Goal: Obtain resource: Download file/media

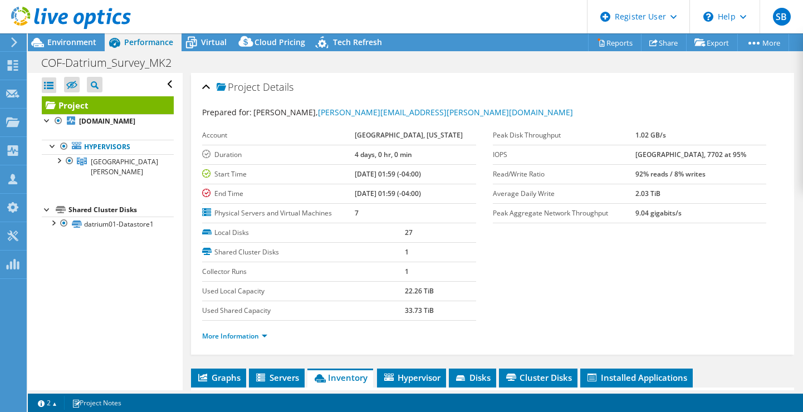
select select "USWest"
select select "USD"
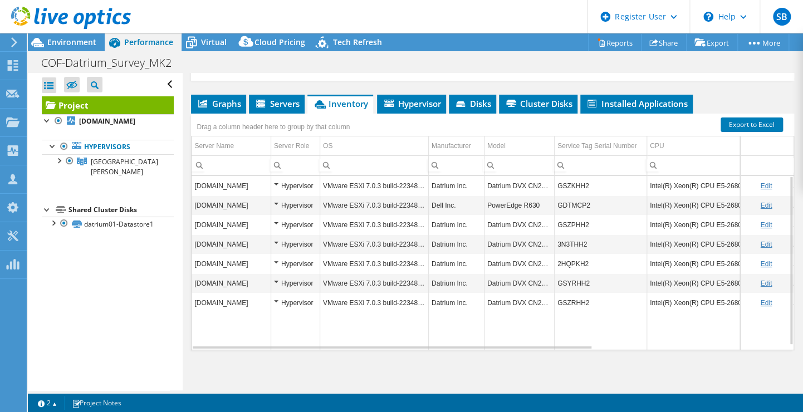
scroll to position [274, 0]
click at [71, 40] on span "Environment" at bounding box center [71, 42] width 49 height 11
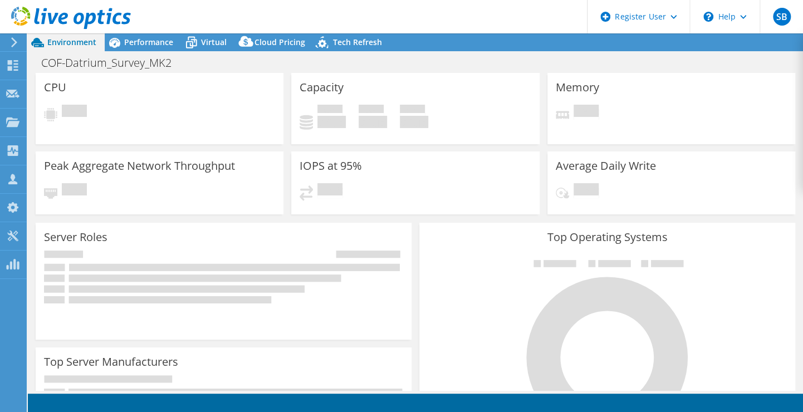
select select "USWest"
select select "USD"
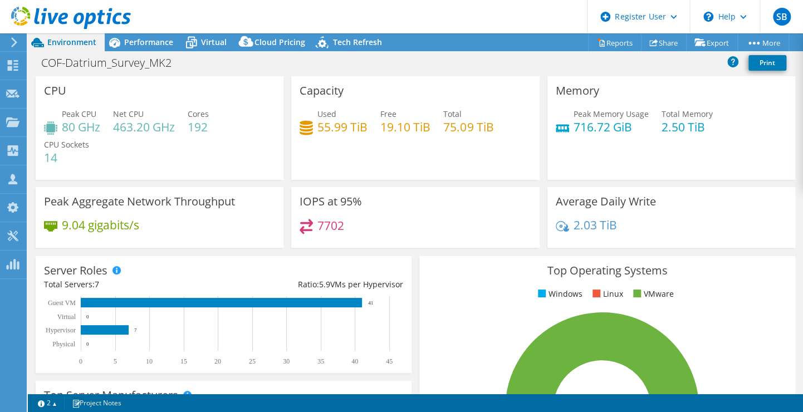
click at [186, 151] on div "Peak CPU 80 GHz Net CPU 463.20 GHz Cores 192 CPU Sockets 14" at bounding box center [159, 141] width 231 height 67
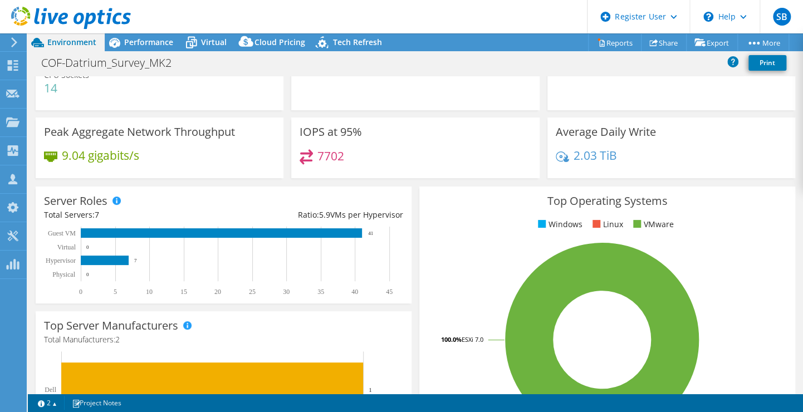
scroll to position [56, 0]
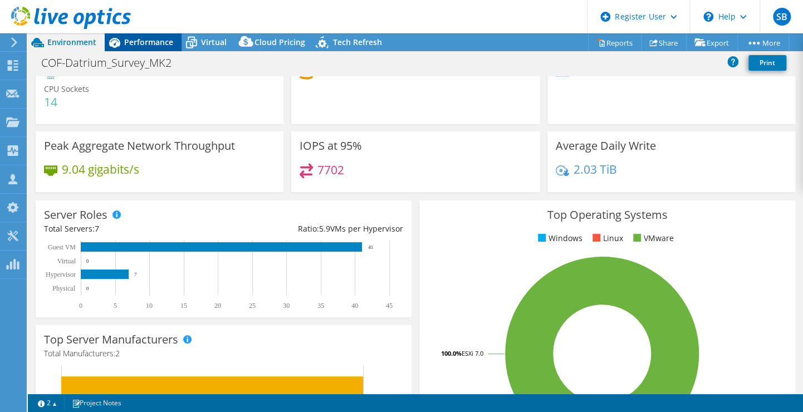
click at [131, 47] on span "Performance" at bounding box center [148, 42] width 49 height 11
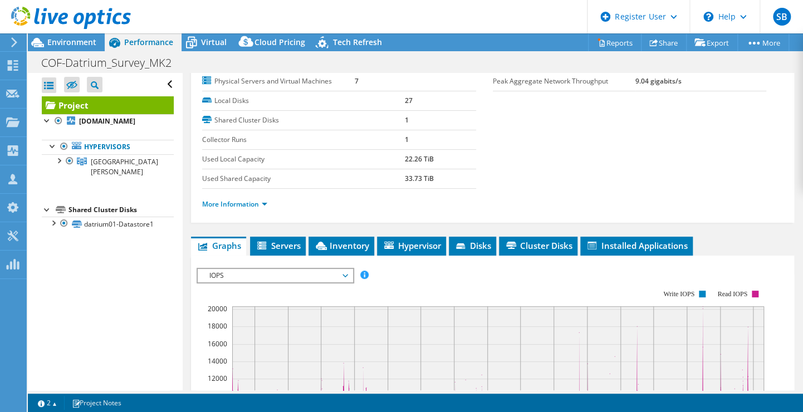
scroll to position [132, 0]
click at [338, 249] on li "Inventory" at bounding box center [341, 245] width 66 height 19
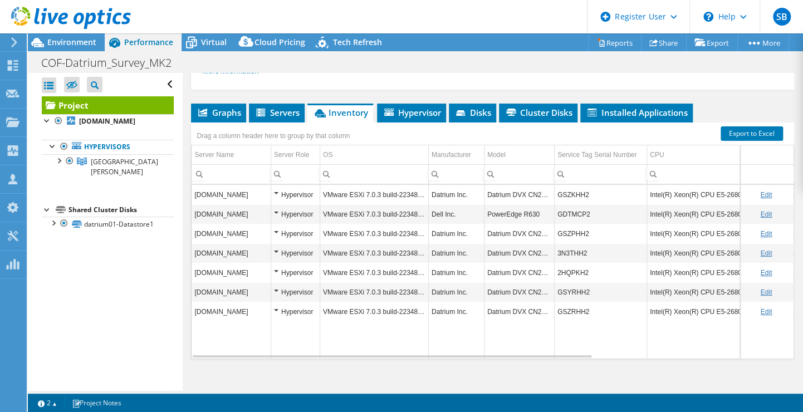
scroll to position [274, 0]
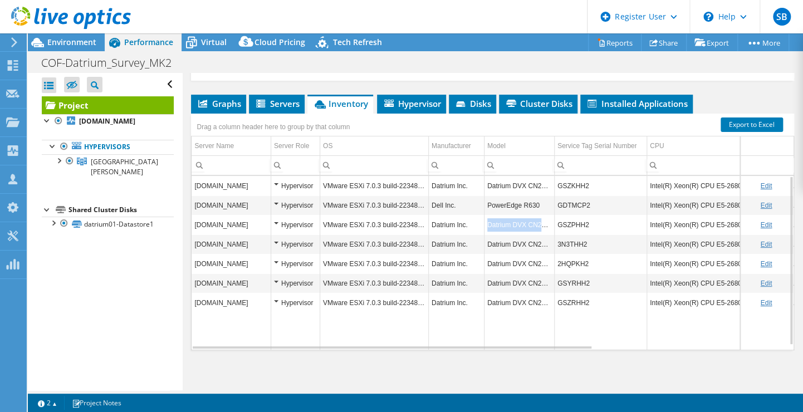
drag, startPoint x: 486, startPoint y: 221, endPoint x: 552, endPoint y: 222, distance: 65.1
click at [552, 222] on td "Datrium DVX CN2000" at bounding box center [519, 224] width 70 height 19
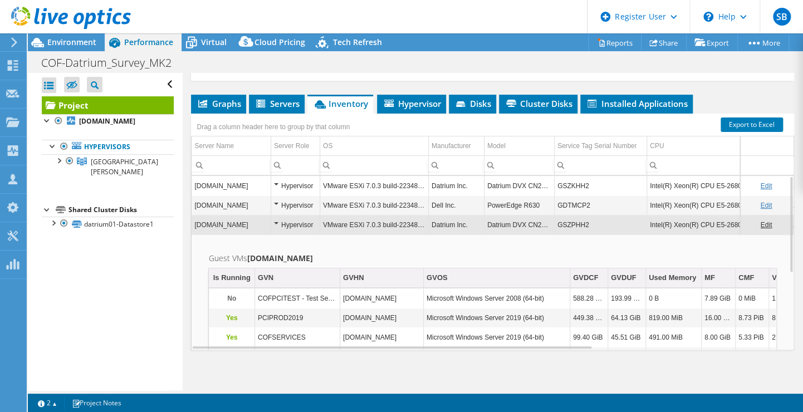
copy td "Datrium DVX CN2000"
click at [71, 42] on span "Environment" at bounding box center [71, 42] width 49 height 11
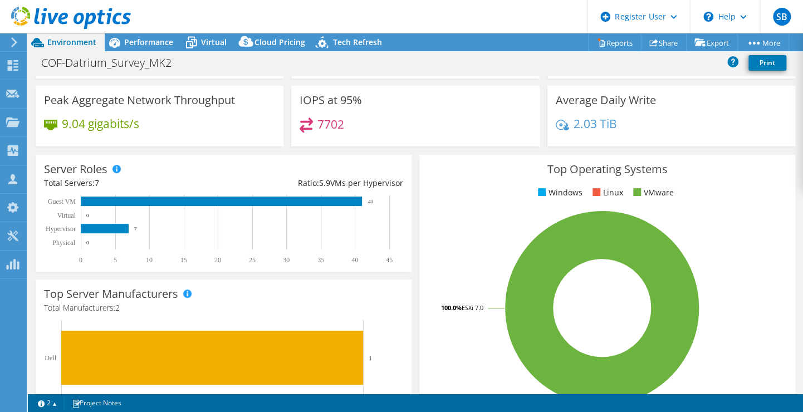
scroll to position [98, 0]
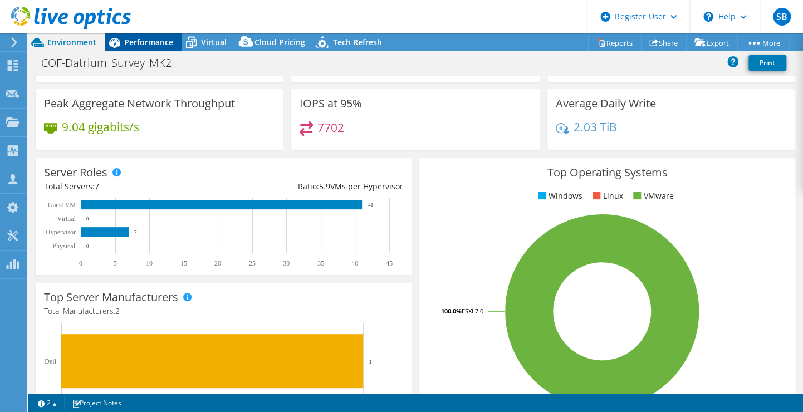
click at [137, 43] on span "Performance" at bounding box center [148, 42] width 49 height 11
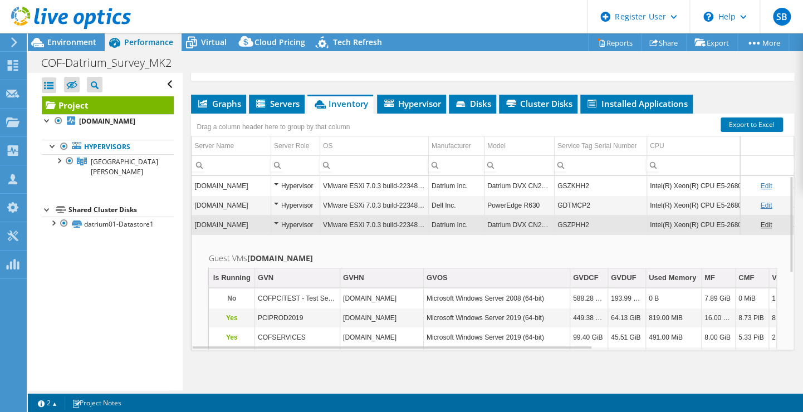
scroll to position [0, 0]
click at [254, 222] on td "[DOMAIN_NAME]" at bounding box center [230, 224] width 79 height 19
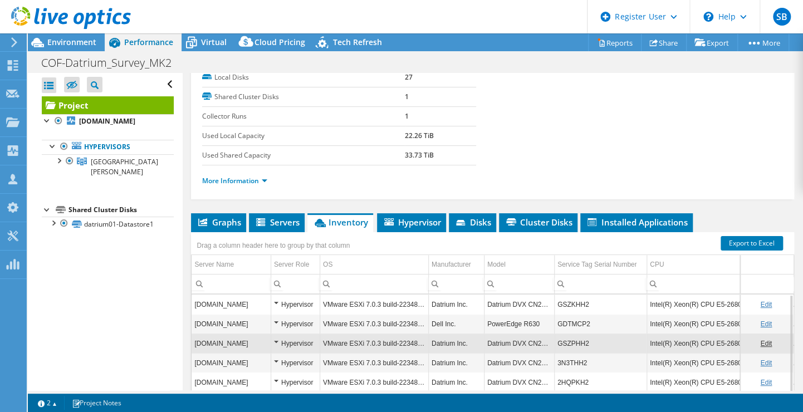
scroll to position [163, 0]
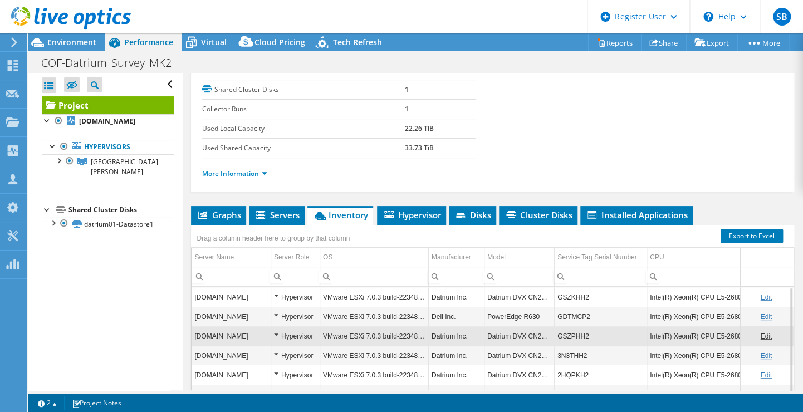
drag, startPoint x: 731, startPoint y: 254, endPoint x: 736, endPoint y: 251, distance: 5.7
click at [740, 252] on td "Data grid" at bounding box center [766, 257] width 53 height 19
drag, startPoint x: 717, startPoint y: 291, endPoint x: 676, endPoint y: 286, distance: 42.0
click at [676, 287] on td "Intel(R) Xeon(R) CPU E5-2680 v4 @ 2.40GHz 2.40 GHz" at bounding box center [728, 296] width 164 height 19
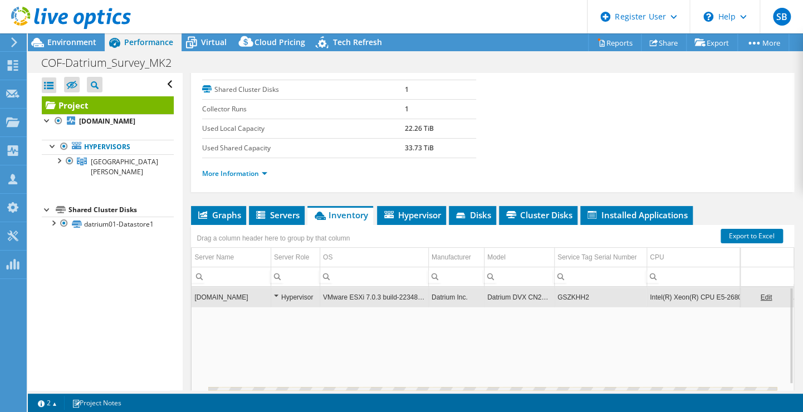
click at [673, 278] on input "Column CPU, Filter cell" at bounding box center [729, 276] width 164 height 14
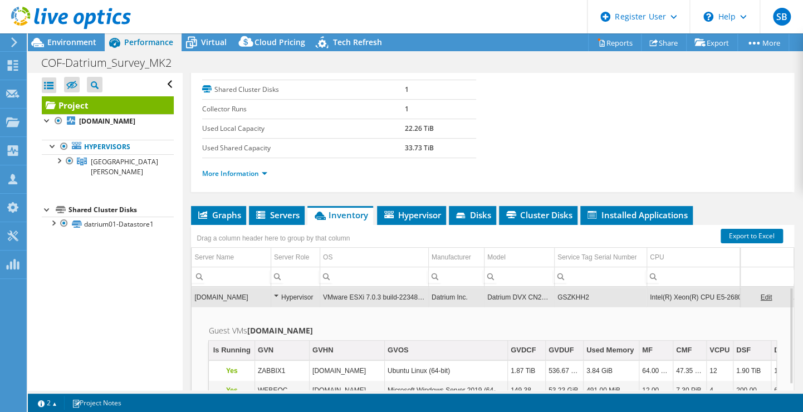
click at [730, 193] on div "Project Details Prepared for: Joe Cotellessa, Joe.Cotellessa@fairfaxva.gov Acco…" at bounding box center [492, 206] width 619 height 593
drag, startPoint x: 729, startPoint y: 277, endPoint x: 714, endPoint y: 277, distance: 15.0
click at [714, 277] on input "Column CPU, Filter cell" at bounding box center [729, 276] width 164 height 14
click at [726, 293] on td "Intel(R) Xeon(R) CPU E5-2680 v4 @ 2.40GHz 2.40 GHz" at bounding box center [728, 296] width 164 height 19
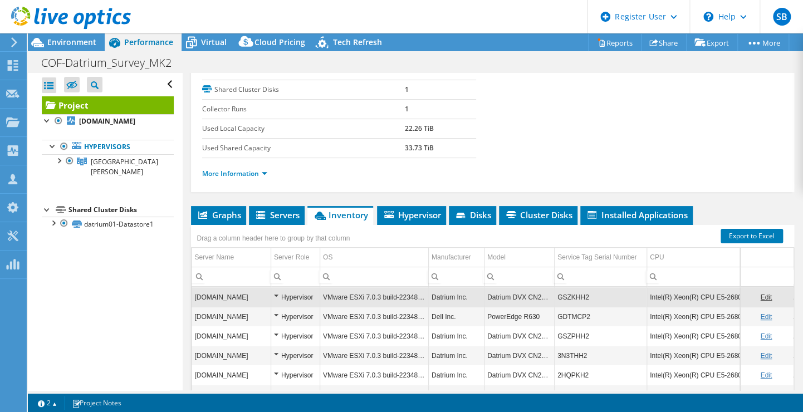
click at [693, 289] on td "Intel(R) Xeon(R) CPU E5-2680 v4 @ 2.40GHz 2.40 GHz" at bounding box center [728, 296] width 164 height 19
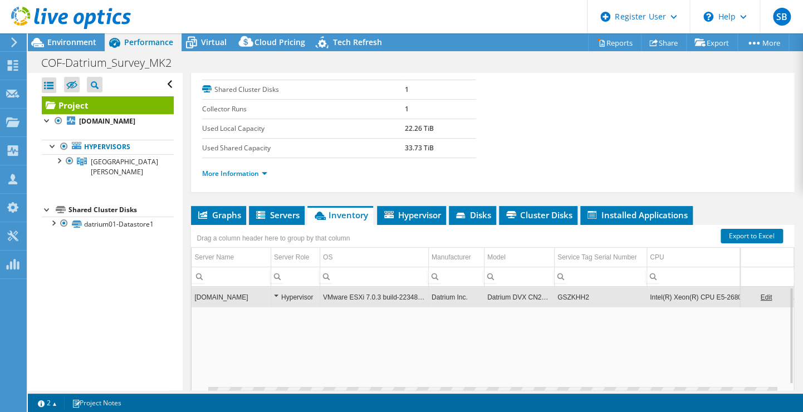
click at [706, 298] on td "Intel(R) Xeon(R) CPU E5-2680 v4 @ 2.40GHz 2.40 GHz" at bounding box center [728, 296] width 164 height 19
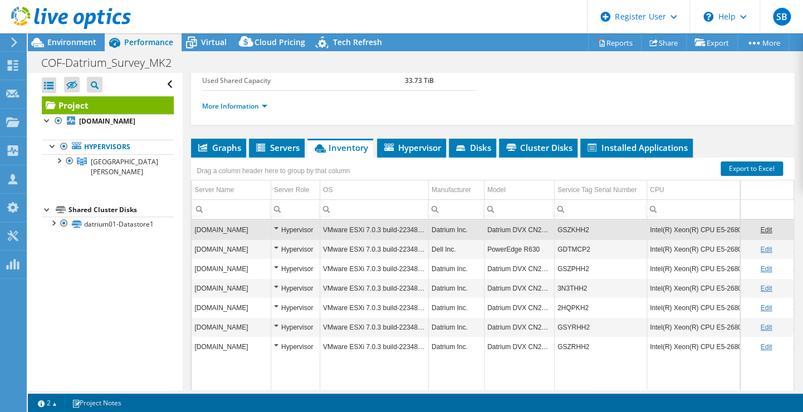
scroll to position [274, 0]
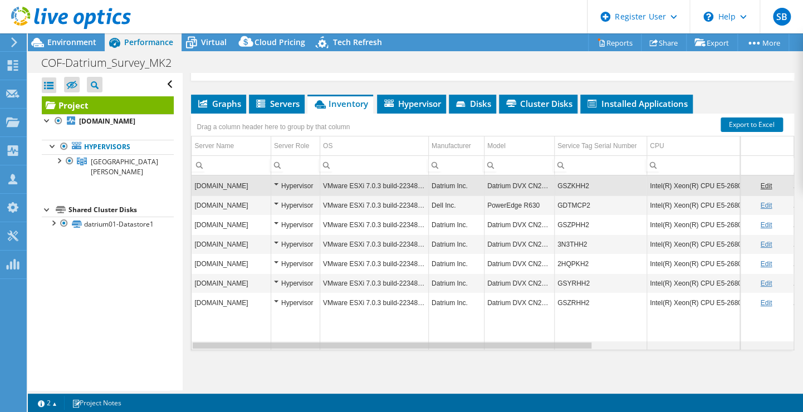
click at [562, 344] on div "Data grid" at bounding box center [392, 345] width 398 height 6
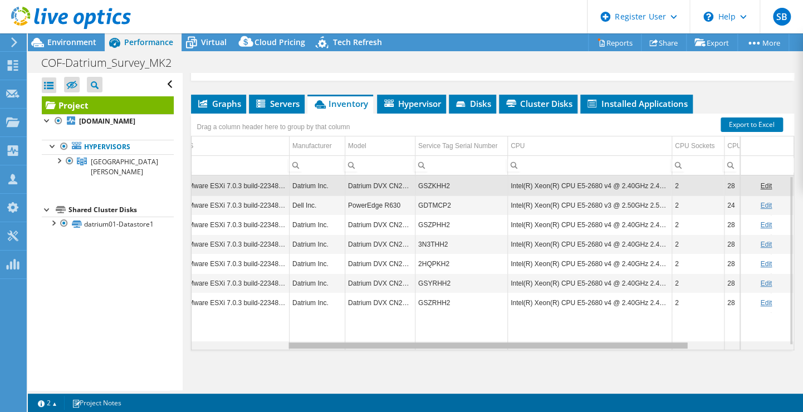
scroll to position [0, 142]
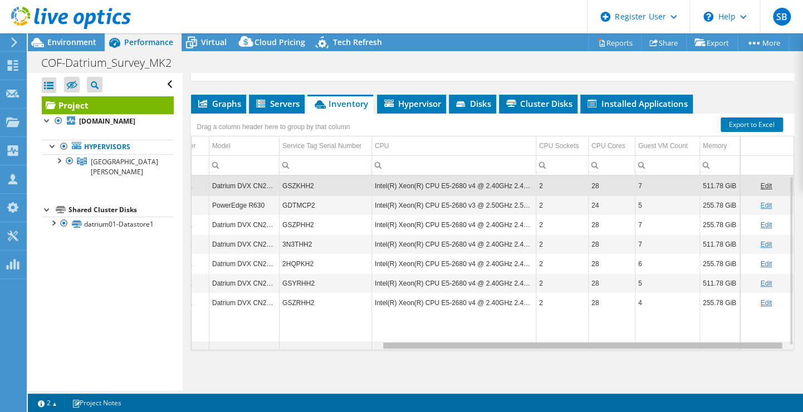
drag, startPoint x: 562, startPoint y: 341, endPoint x: 796, endPoint y: 353, distance: 235.2
click at [796, 353] on body "SB Dell User Sebastian Banu Sebastian.Banu@dell.com Dell My Profile Log Out \n …" at bounding box center [401, 206] width 803 height 412
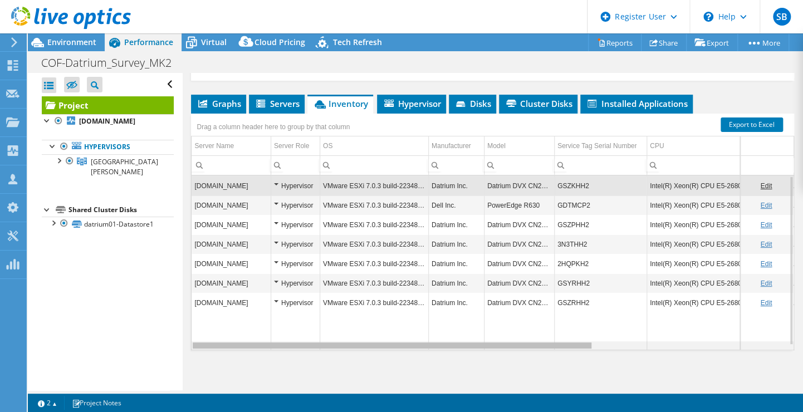
drag, startPoint x: 493, startPoint y: 343, endPoint x: 204, endPoint y: 312, distance: 289.9
click at [204, 312] on body "SB Dell User Sebastian Banu Sebastian.Banu@dell.com Dell My Profile Log Out \n …" at bounding box center [401, 206] width 803 height 412
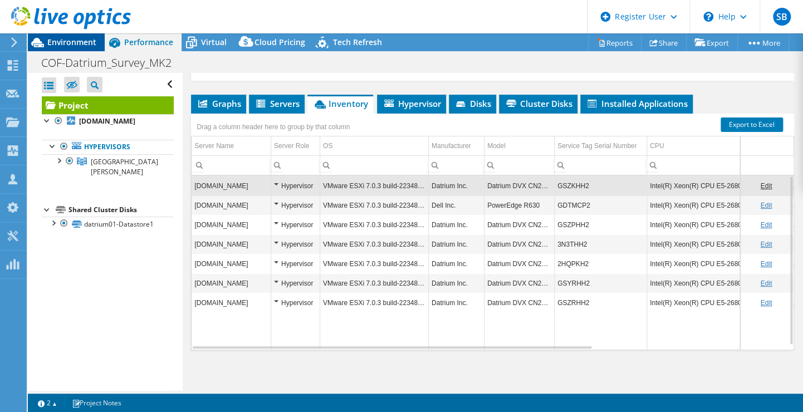
click at [69, 43] on span "Environment" at bounding box center [71, 42] width 49 height 11
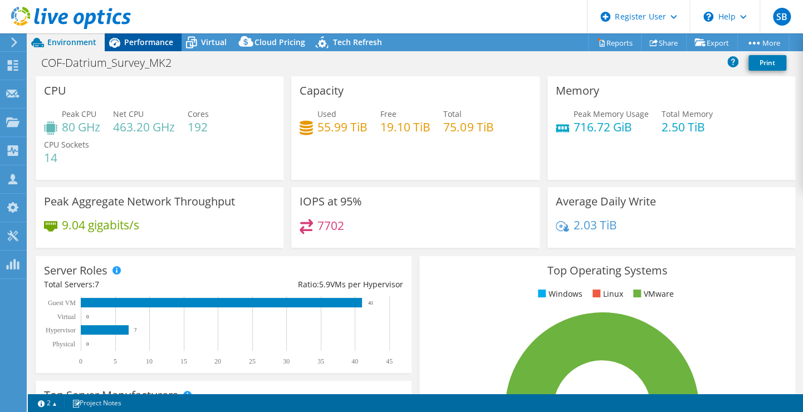
click at [114, 40] on icon at bounding box center [114, 42] width 19 height 19
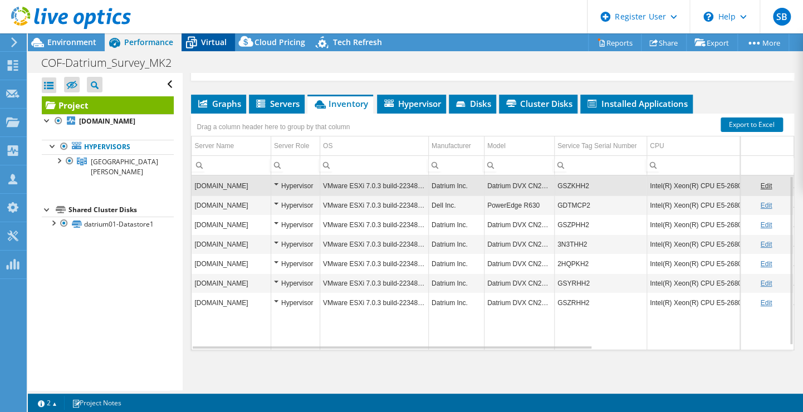
click at [214, 40] on span "Virtual" at bounding box center [214, 42] width 26 height 11
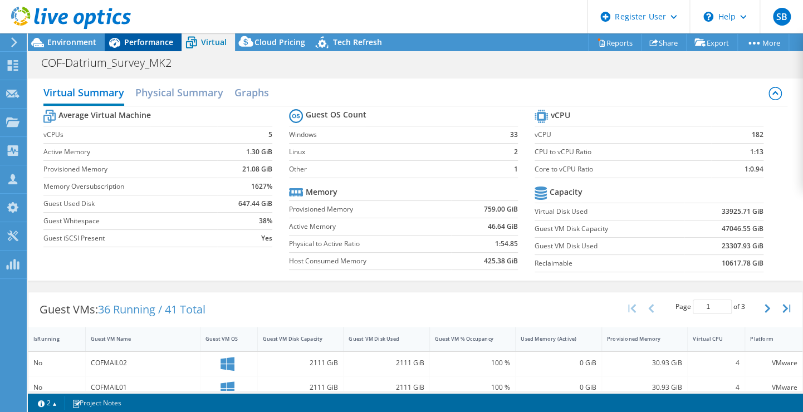
click at [136, 40] on span "Performance" at bounding box center [148, 42] width 49 height 11
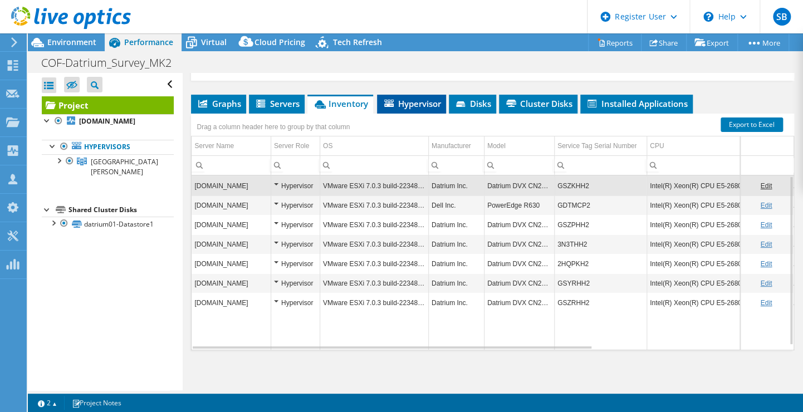
click at [411, 102] on span "Hypervisor" at bounding box center [411, 103] width 58 height 11
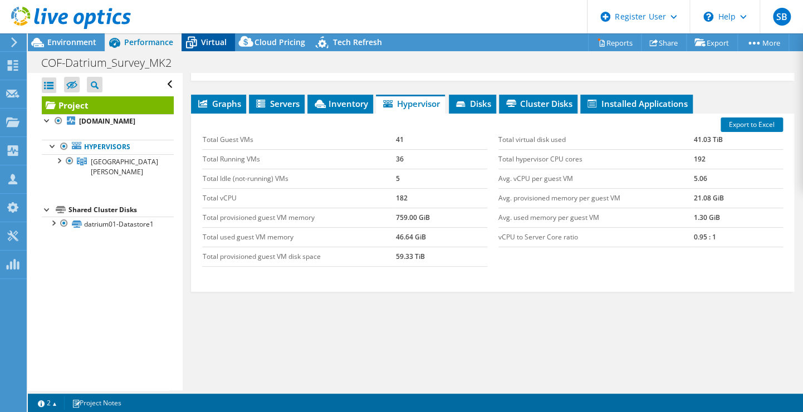
click at [215, 42] on span "Virtual" at bounding box center [214, 42] width 26 height 11
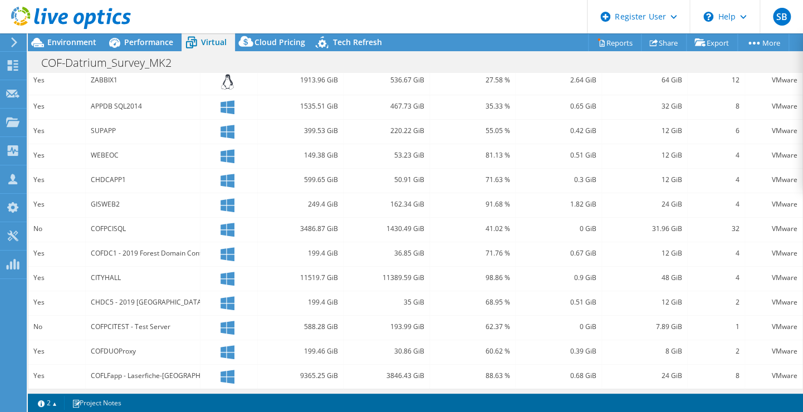
scroll to position [220, 0]
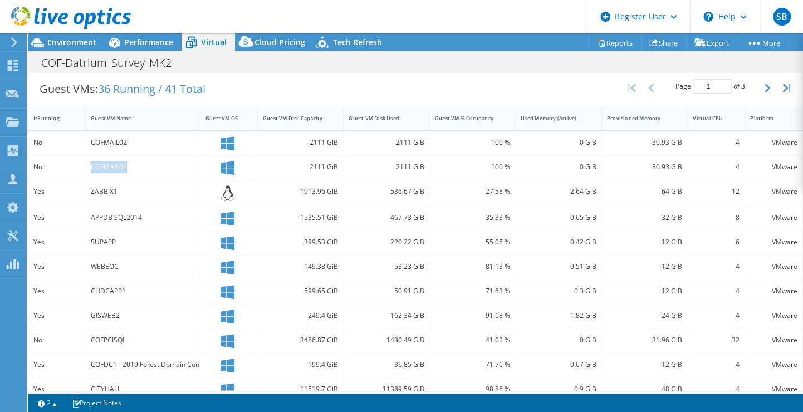
drag, startPoint x: 132, startPoint y: 169, endPoint x: 68, endPoint y: 161, distance: 63.9
click at [69, 161] on div "No COFMAIL01 2111 GiB 2111 GiB 100 % 0 GiB 30.93 GiB 4 VMware" at bounding box center [415, 168] width 774 height 24
click at [284, 84] on div "Guest VMs: 36 Running / 41 Total Page 1 of 3 5 rows 10 rows 20 rows 25 rows 50 …" at bounding box center [415, 89] width 774 height 35
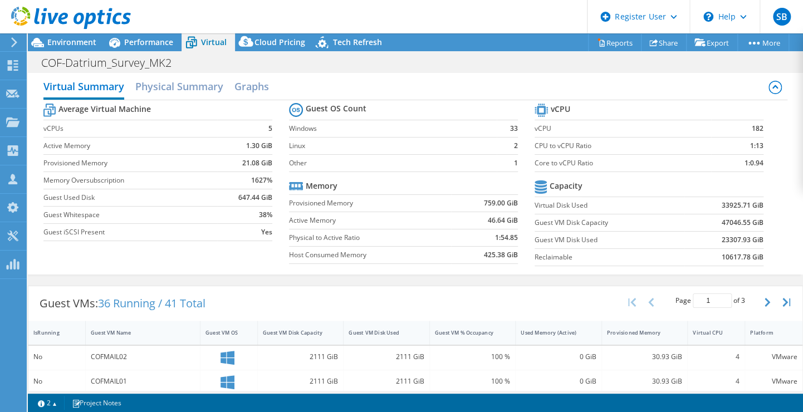
scroll to position [0, 0]
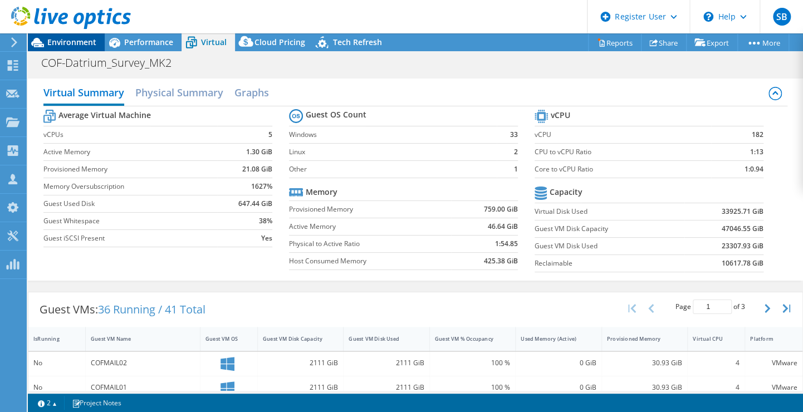
click at [69, 44] on span "Environment" at bounding box center [71, 42] width 49 height 11
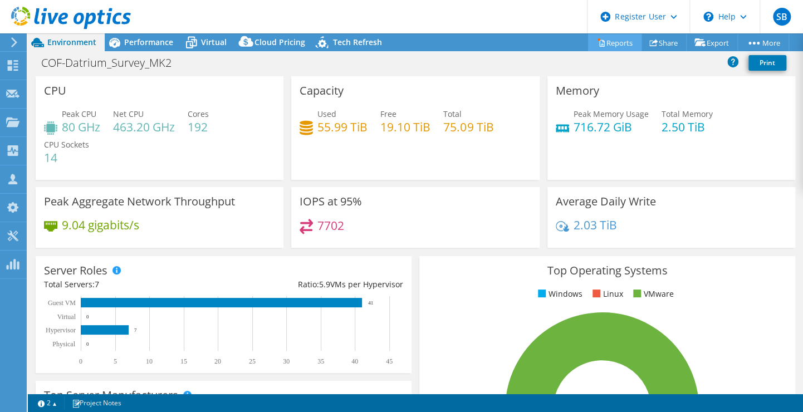
click at [617, 47] on link "Reports" at bounding box center [614, 42] width 53 height 17
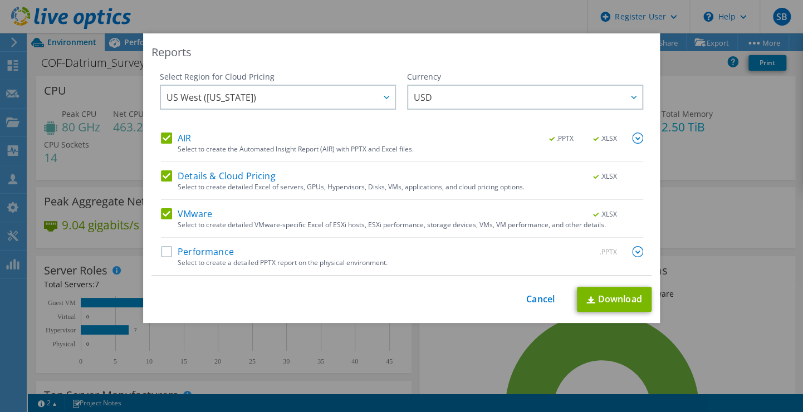
click at [161, 176] on label "Details & Cloud Pricing" at bounding box center [218, 175] width 115 height 11
click at [0, 0] on input "Details & Cloud Pricing" at bounding box center [0, 0] width 0 height 0
click at [164, 214] on label "VMware" at bounding box center [186, 213] width 51 height 11
click at [0, 0] on input "VMware" at bounding box center [0, 0] width 0 height 0
click at [599, 297] on link "Download" at bounding box center [614, 299] width 75 height 25
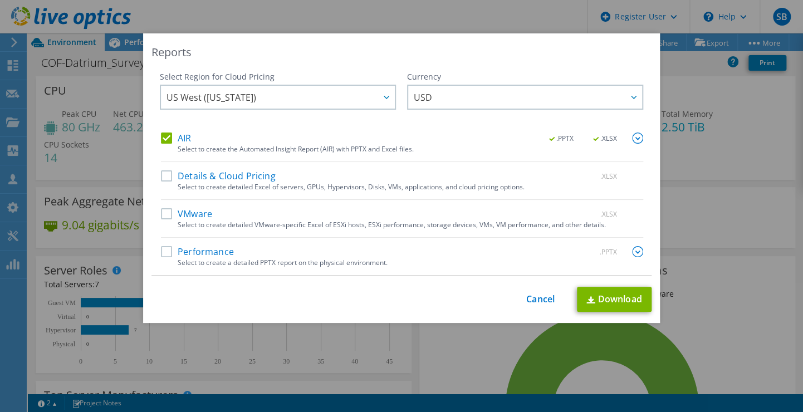
click at [420, 22] on div "Reports Select Region for Cloud Pricing Asia Pacific (Hong Kong) Asia Pacific (…" at bounding box center [401, 206] width 803 height 412
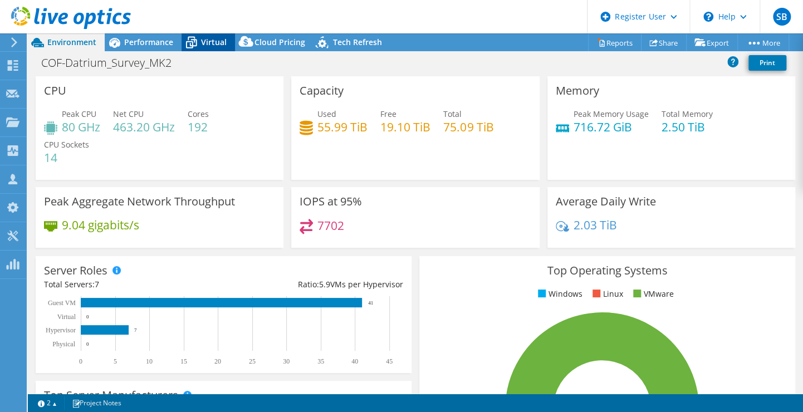
click at [210, 51] on div "Virtual" at bounding box center [207, 42] width 53 height 18
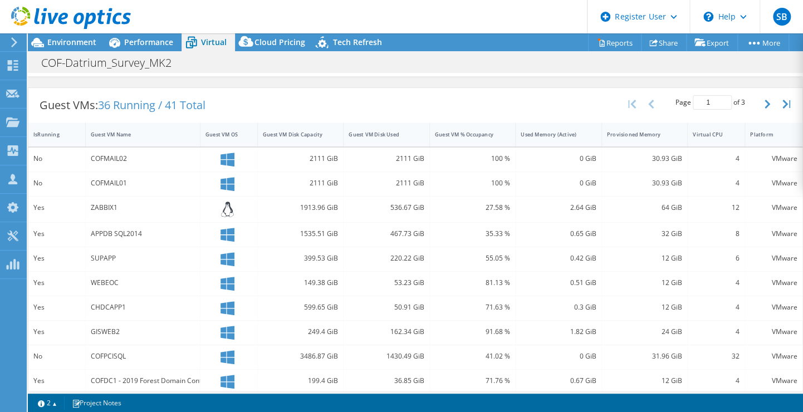
scroll to position [332, 0]
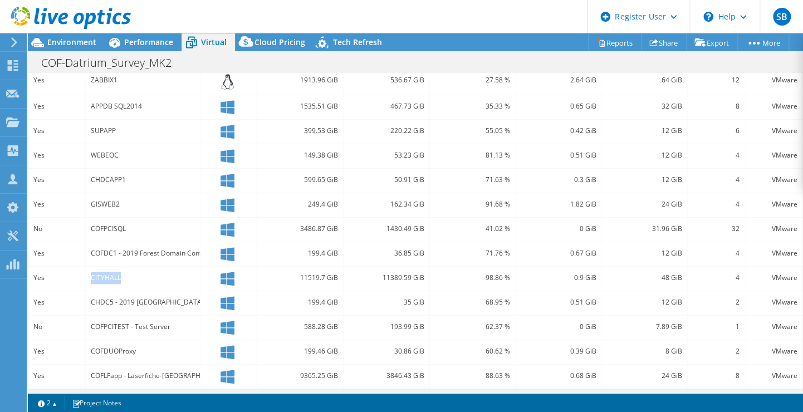
drag, startPoint x: 120, startPoint y: 274, endPoint x: 87, endPoint y: 278, distance: 32.5
click at [87, 278] on div "CITYHALL" at bounding box center [143, 279] width 115 height 24
drag, startPoint x: 294, startPoint y: 276, endPoint x: 340, endPoint y: 277, distance: 45.1
click at [339, 278] on div "11519.7 GiB" at bounding box center [301, 279] width 86 height 24
drag, startPoint x: 340, startPoint y: 277, endPoint x: 350, endPoint y: 278, distance: 10.0
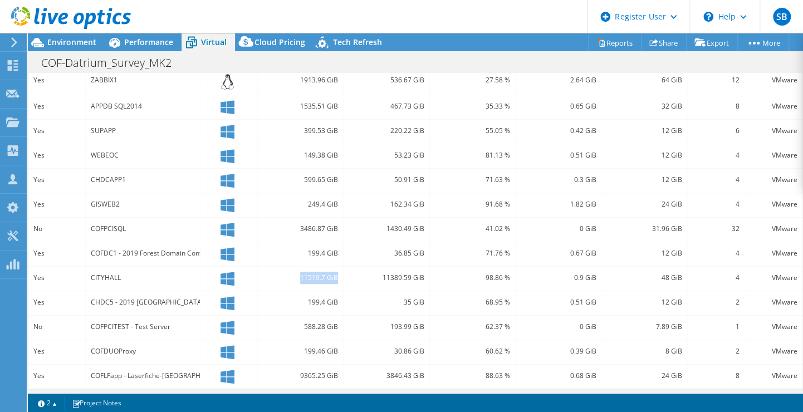
click at [348, 278] on div "11389.59 GiB" at bounding box center [385, 278] width 75 height 12
drag, startPoint x: 48, startPoint y: 227, endPoint x: 34, endPoint y: 229, distance: 14.1
click at [34, 229] on div "No" at bounding box center [56, 229] width 47 height 12
click at [195, 234] on div "COFPCISQL" at bounding box center [143, 230] width 115 height 24
drag, startPoint x: 323, startPoint y: 225, endPoint x: 286, endPoint y: 229, distance: 37.4
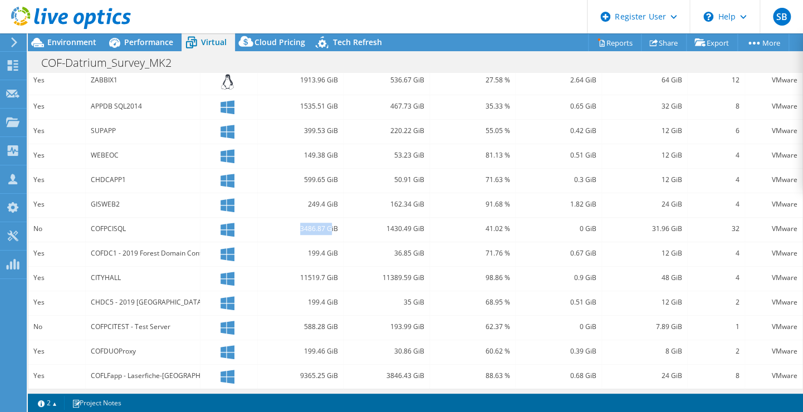
click at [288, 229] on div "3486.87 GiB" at bounding box center [300, 229] width 75 height 12
drag, startPoint x: 286, startPoint y: 229, endPoint x: 347, endPoint y: 223, distance: 61.5
click at [348, 223] on div "1430.49 GiB" at bounding box center [385, 229] width 75 height 12
drag, startPoint x: 297, startPoint y: 274, endPoint x: 312, endPoint y: 276, distance: 15.1
click at [310, 276] on div "11519.7 GiB" at bounding box center [300, 278] width 75 height 12
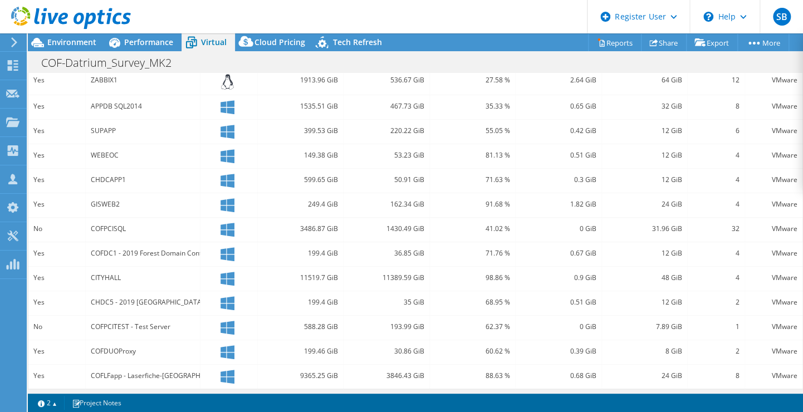
drag, startPoint x: 312, startPoint y: 276, endPoint x: 298, endPoint y: 228, distance: 49.7
click at [297, 229] on div "3486.87 GiB" at bounding box center [300, 229] width 75 height 12
drag, startPoint x: 299, startPoint y: 225, endPoint x: 310, endPoint y: 225, distance: 11.1
click at [308, 225] on div "3486.87 GiB" at bounding box center [300, 229] width 75 height 12
drag, startPoint x: 310, startPoint y: 225, endPoint x: 357, endPoint y: 232, distance: 47.2
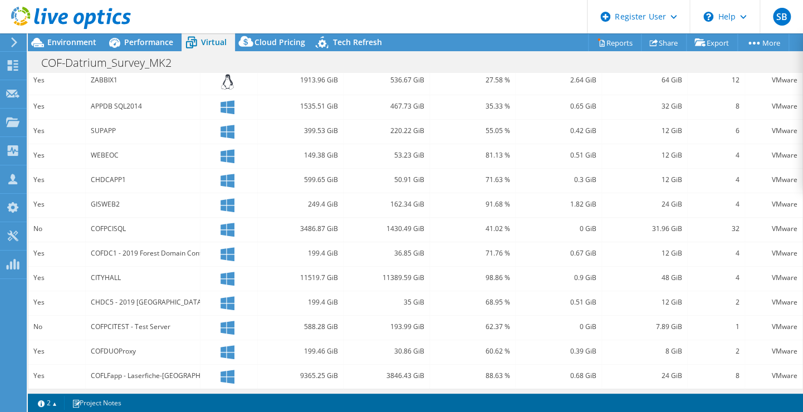
click at [357, 232] on div "1430.49 GiB" at bounding box center [386, 230] width 86 height 24
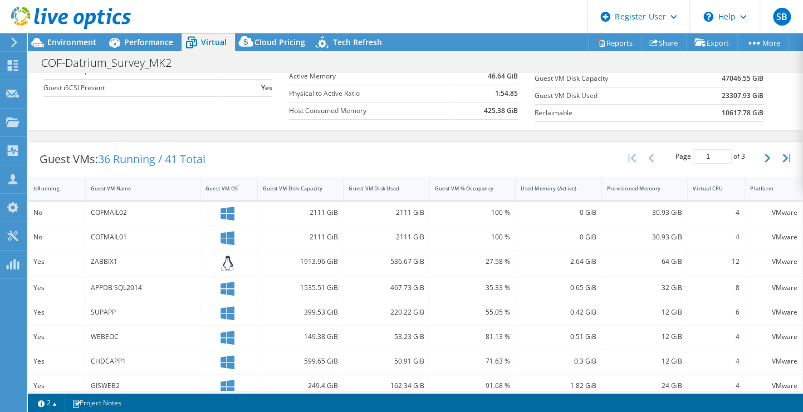
scroll to position [165, 0]
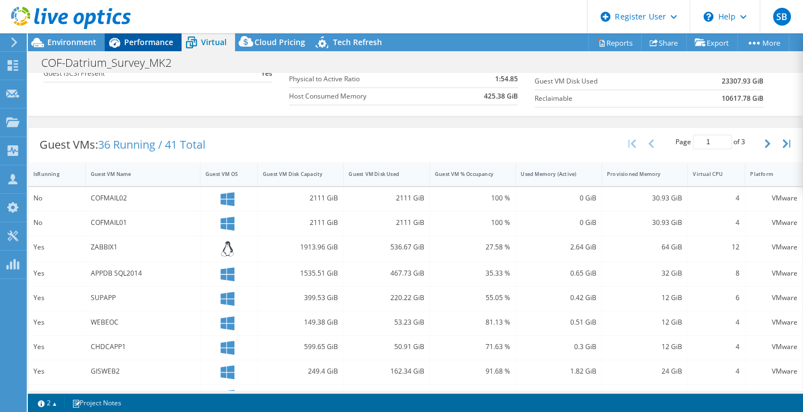
click at [148, 37] on span "Performance" at bounding box center [148, 42] width 49 height 11
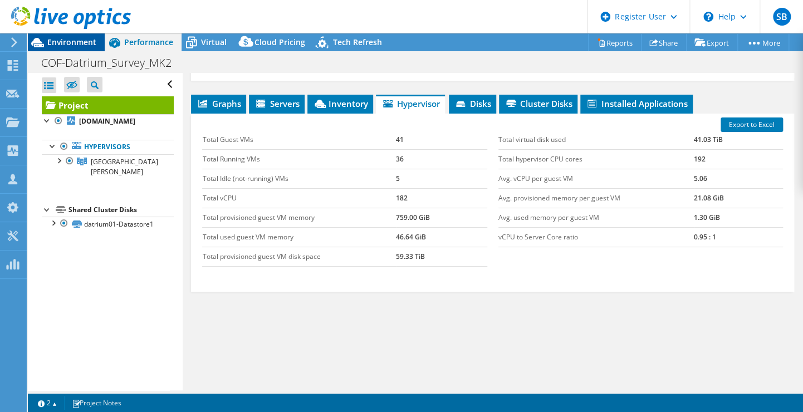
click at [71, 41] on span "Environment" at bounding box center [71, 42] width 49 height 11
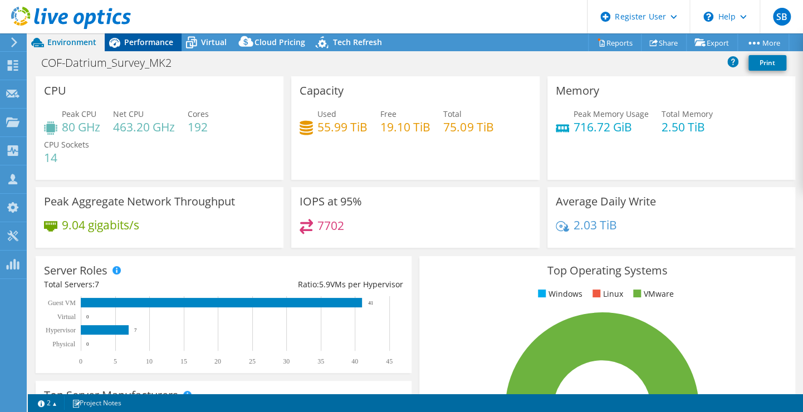
click at [140, 48] on div "Performance" at bounding box center [143, 42] width 77 height 18
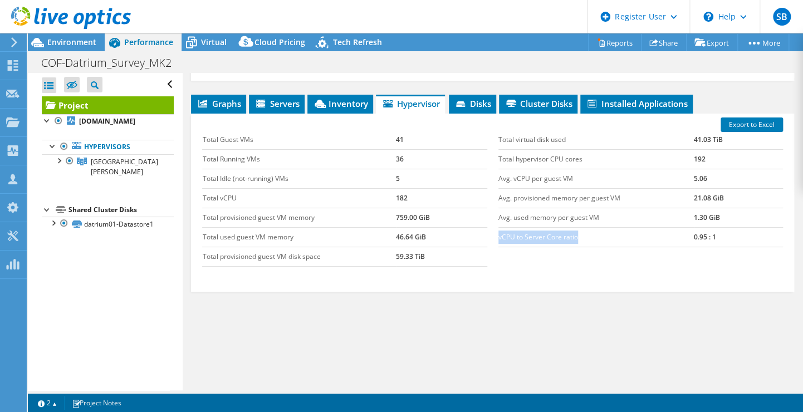
drag, startPoint x: 495, startPoint y: 232, endPoint x: 688, endPoint y: 247, distance: 194.2
click at [686, 247] on div "Total virtual disk used 41.03 TiB Total hypervisor CPU cores 192 Avg. vCPU per …" at bounding box center [641, 188] width 296 height 139
drag, startPoint x: 407, startPoint y: 193, endPoint x: 390, endPoint y: 194, distance: 16.7
click at [390, 194] on tr "Total vCPU 182" at bounding box center [344, 197] width 284 height 19
click at [351, 181] on td "Total Idle (not-running) VMs" at bounding box center [298, 178] width 193 height 19
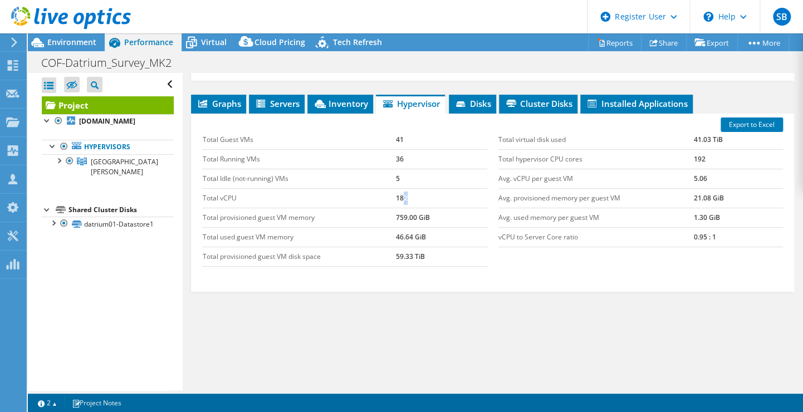
drag, startPoint x: 406, startPoint y: 193, endPoint x: 378, endPoint y: 191, distance: 27.3
click at [383, 191] on tr "Total vCPU 182" at bounding box center [344, 197] width 284 height 19
drag, startPoint x: 378, startPoint y: 191, endPoint x: 413, endPoint y: 194, distance: 34.6
click at [413, 195] on td "182" at bounding box center [441, 197] width 91 height 19
drag, startPoint x: 408, startPoint y: 189, endPoint x: 378, endPoint y: 189, distance: 30.1
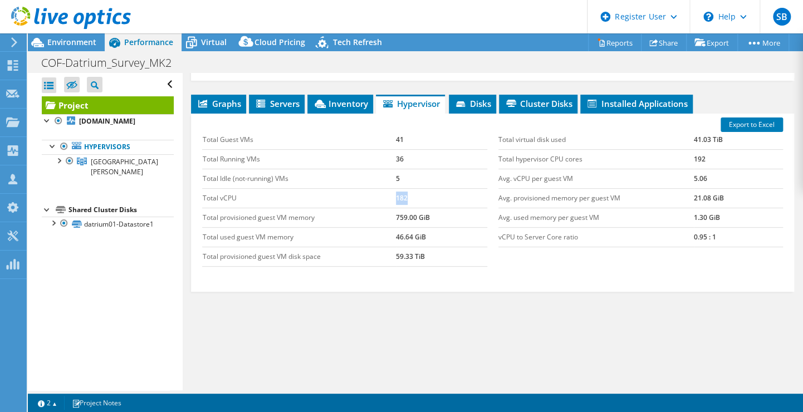
click at [377, 191] on td "Total vCPU" at bounding box center [298, 197] width 193 height 19
click at [386, 135] on tr "Total Guest VMs 41" at bounding box center [344, 139] width 284 height 19
drag, startPoint x: 386, startPoint y: 135, endPoint x: 388, endPoint y: 158, distance: 22.4
click at [389, 158] on tr "Total Running VMs 36" at bounding box center [344, 158] width 284 height 19
click at [251, 136] on td "Total Guest VMs" at bounding box center [298, 139] width 193 height 19
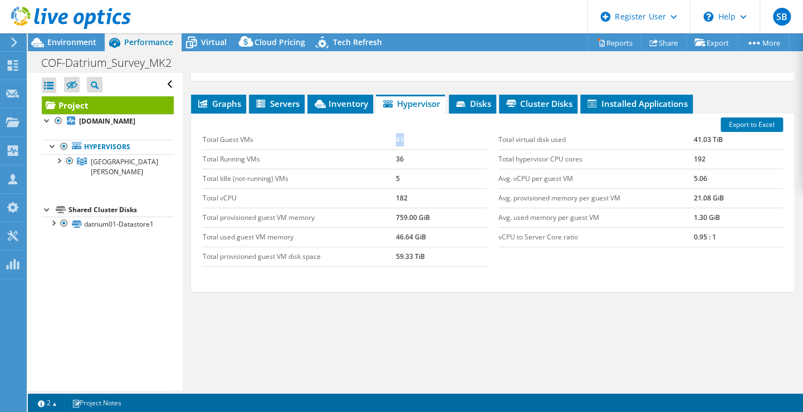
drag, startPoint x: 391, startPoint y: 137, endPoint x: 402, endPoint y: 135, distance: 12.0
click at [402, 135] on tr "Total Guest VMs 41" at bounding box center [344, 139] width 284 height 19
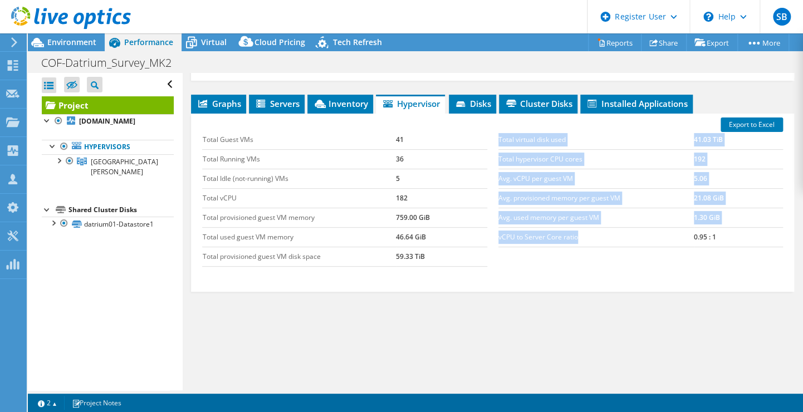
drag, startPoint x: 490, startPoint y: 230, endPoint x: 580, endPoint y: 236, distance: 90.3
click at [580, 236] on div "Total virtual disk used 41.03 TiB Total hypervisor CPU cores 192 Avg. vCPU per …" at bounding box center [641, 188] width 296 height 139
drag, startPoint x: 580, startPoint y: 236, endPoint x: 587, endPoint y: 236, distance: 6.7
click at [587, 236] on td "vCPU to Server Core ratio" at bounding box center [595, 236] width 195 height 19
click at [585, 235] on td "vCPU to Server Core ratio" at bounding box center [595, 236] width 195 height 19
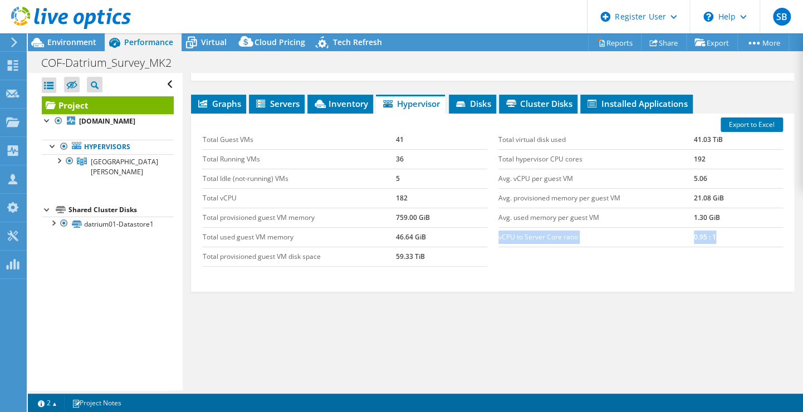
drag, startPoint x: 495, startPoint y: 235, endPoint x: 713, endPoint y: 234, distance: 218.2
click at [713, 234] on tr "vCPU to Server Core ratio 0.95 : 1" at bounding box center [640, 236] width 284 height 19
click at [597, 263] on div "Total Guest VMs 41 Total Running VMs 36 Total Idle (not-running) VMs 5 Total vC…" at bounding box center [492, 198] width 592 height 159
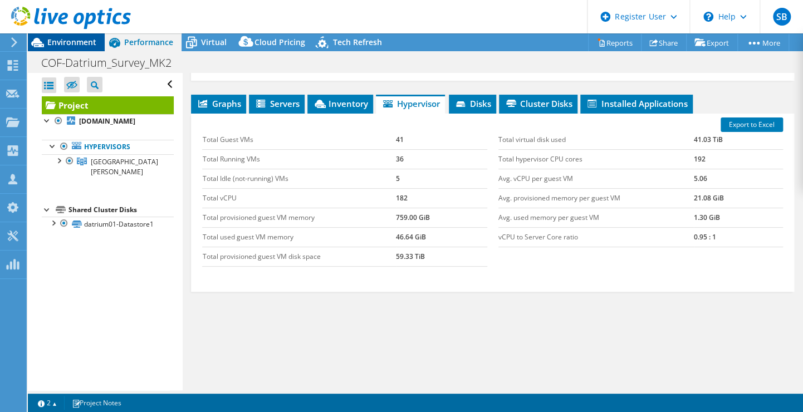
click at [54, 38] on span "Environment" at bounding box center [71, 42] width 49 height 11
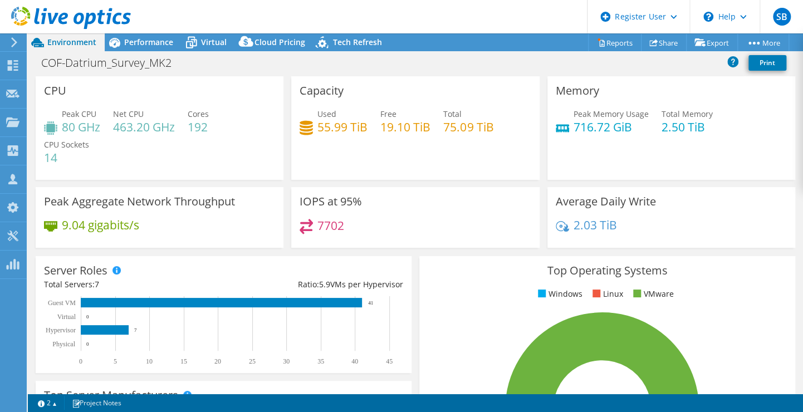
click at [165, 149] on div "Peak CPU 80 GHz Net CPU 463.20 GHz Cores 192 CPU Sockets 14" at bounding box center [159, 141] width 231 height 67
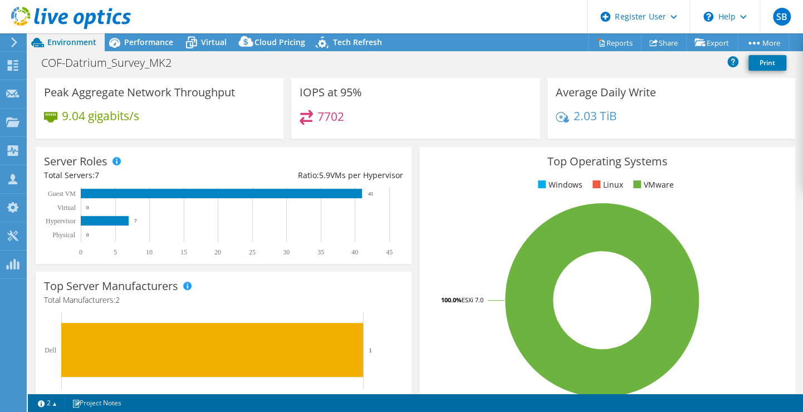
scroll to position [111, 0]
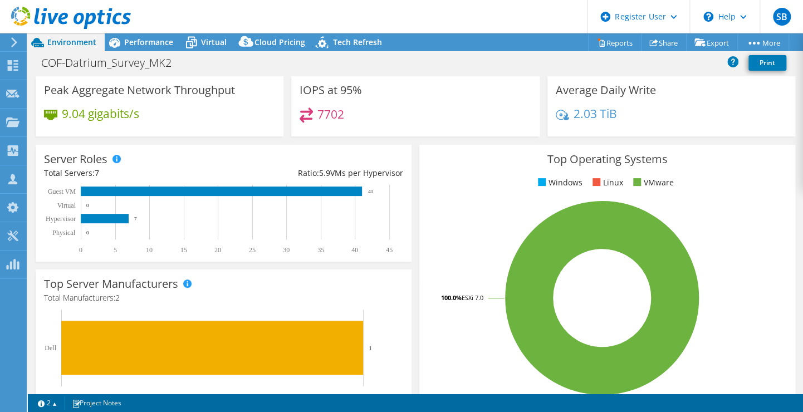
click at [147, 159] on div "Server Roles Physical Servers represent bare metal servers that were targets of…" at bounding box center [224, 203] width 376 height 117
